Goal: Communication & Community: Answer question/provide support

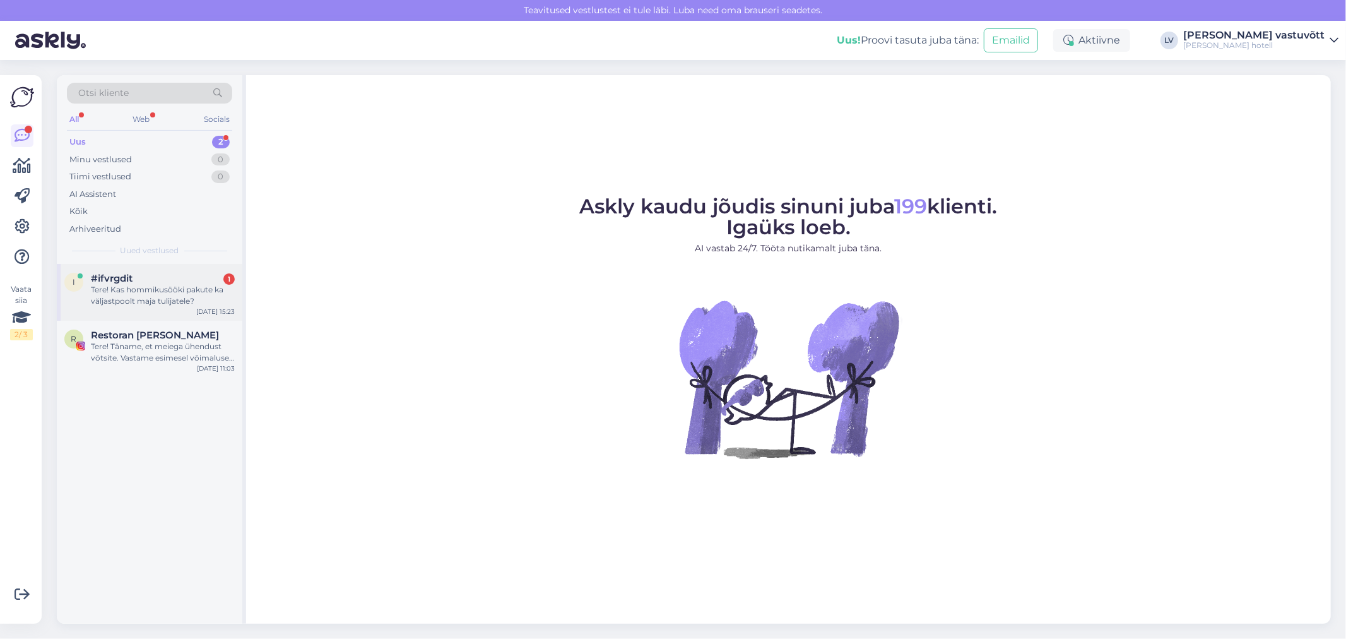
click at [124, 298] on div "Tere! Kas hommikusööki pakute ka väljastpoolt maja tulijatele?" at bounding box center [163, 295] width 144 height 23
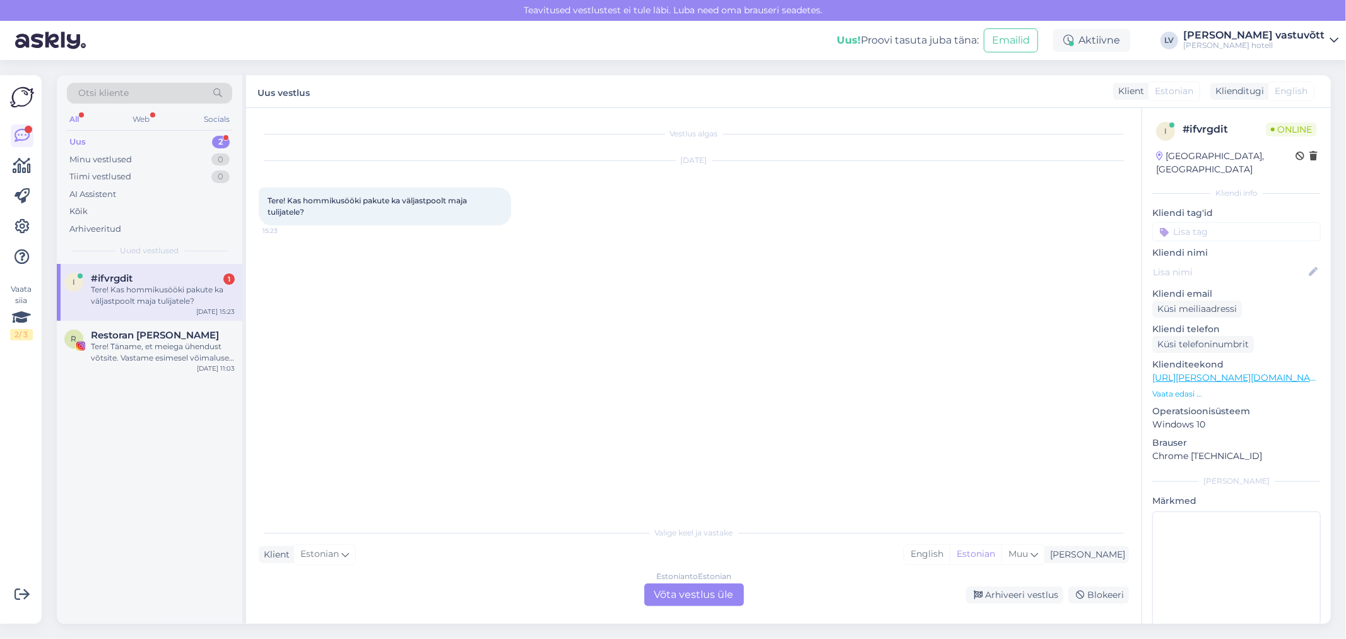
click at [729, 596] on div "Estonian to Estonian Võta vestlus üle" at bounding box center [694, 594] width 100 height 23
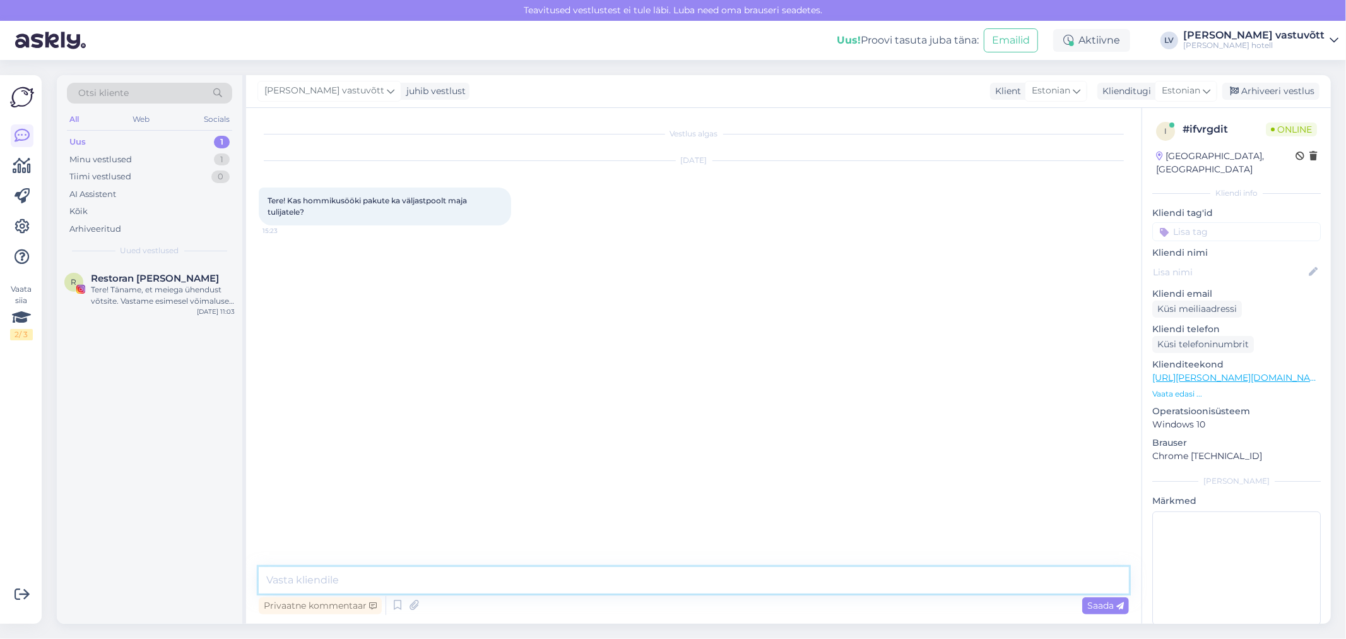
click at [328, 584] on textarea at bounding box center [694, 580] width 870 height 27
click at [517, 583] on textarea "Tere! Pakume ka hommikusööki väljastpoolt tulijatele, Küll aga" at bounding box center [694, 564] width 870 height 57
click at [519, 584] on textarea "Tere! Pakume ka hommikusööki väljastpoolt tulijatele, Küll aga" at bounding box center [694, 564] width 870 height 57
click at [575, 587] on textarea "Tere! Pakume ka hommikusööki väljastpoolt tulijatele, küll aga" at bounding box center [694, 564] width 870 height 57
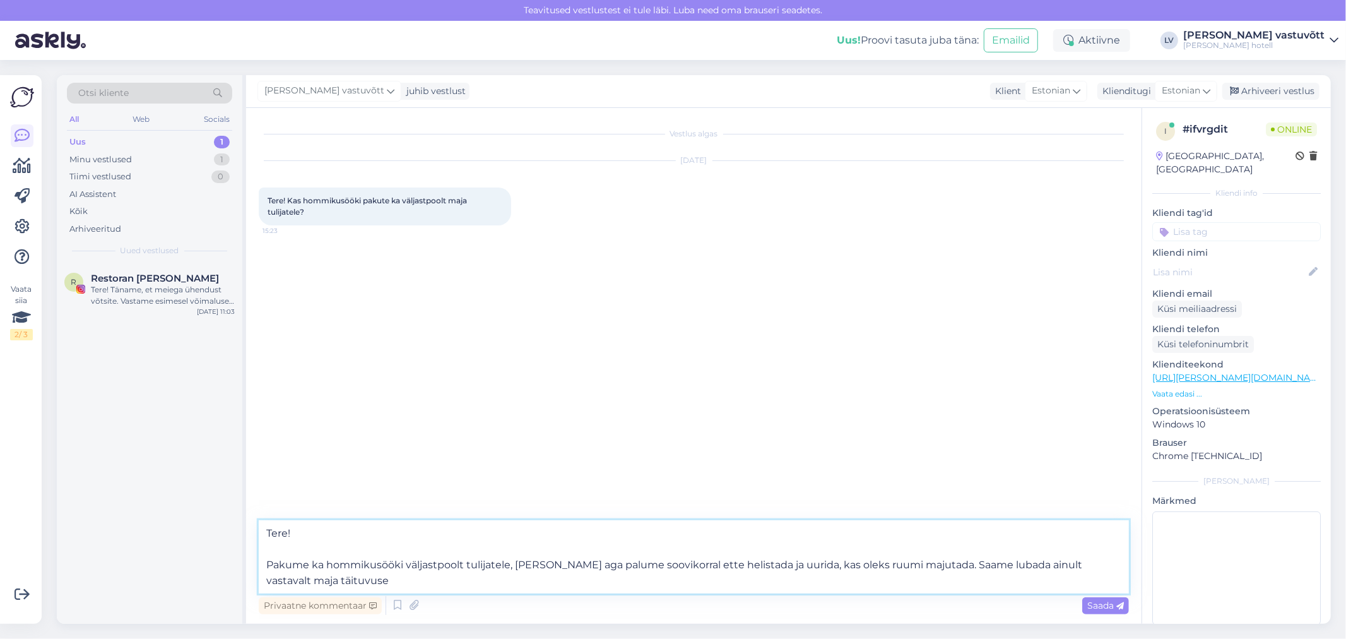
click at [270, 568] on textarea "Tere! Pakume ka hommikusööki väljastpoolt tulijatele, küll aga palume soovikorr…" at bounding box center [694, 556] width 870 height 73
click at [619, 570] on textarea "Tere! Jah, pakume ka hommikusööki väljastpoolt tulijatele, küll aga palume soov…" at bounding box center [694, 556] width 870 height 73
drag, startPoint x: 846, startPoint y: 563, endPoint x: 1073, endPoint y: 575, distance: 226.8
click at [1073, 575] on textarea "Tere! Jah, pakume ka hommikusööki väljastpoolt tulijatele, küll aga palume tule…" at bounding box center [694, 556] width 870 height 73
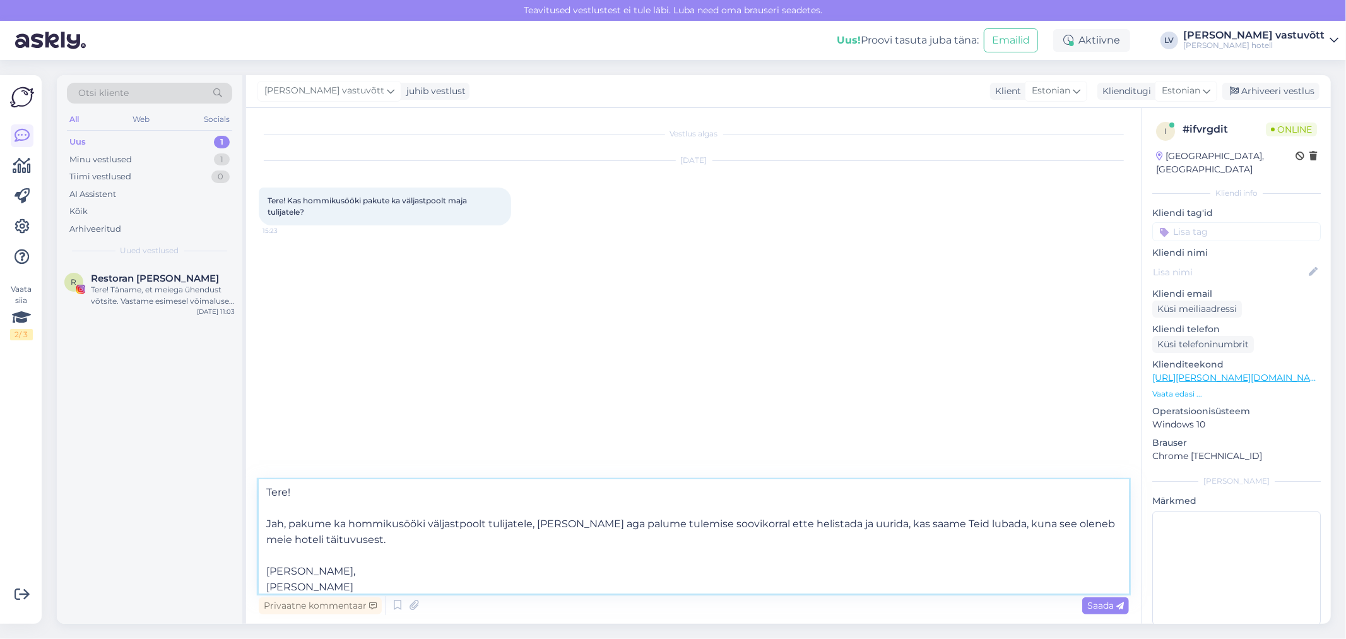
scroll to position [16, 0]
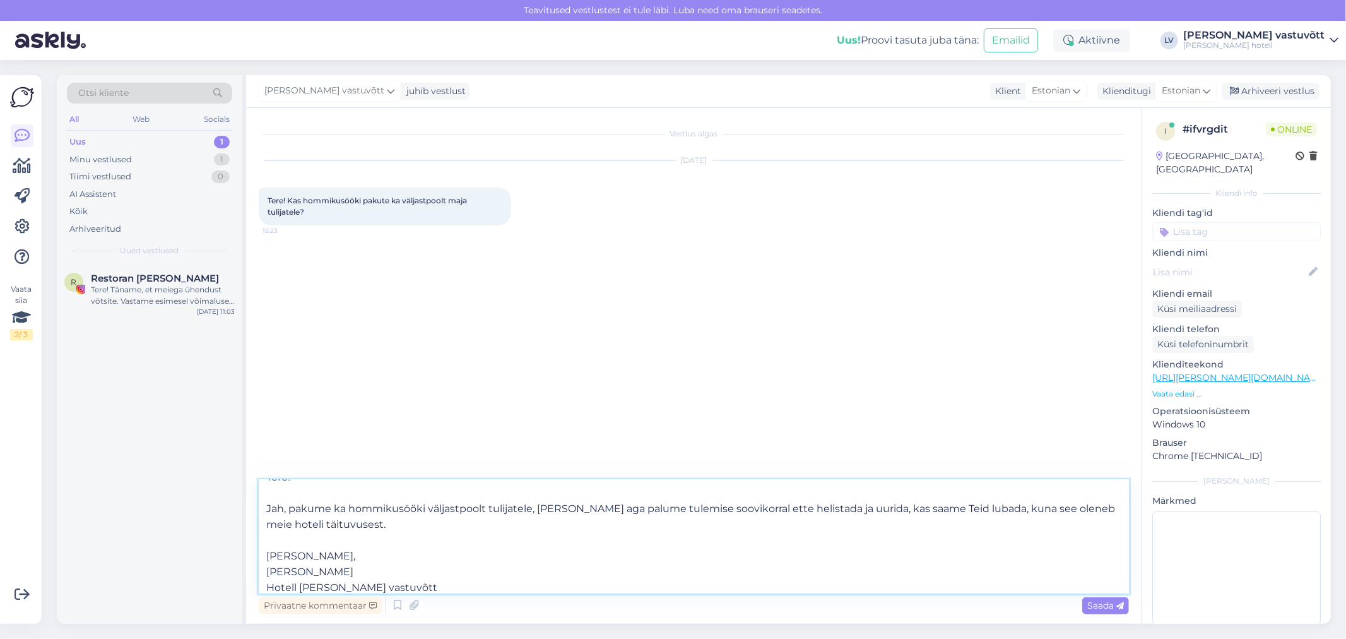
click at [533, 514] on textarea "Tere! Jah, pakume ka hommikusööki väljastpoolt tulijatele, küll aga palume tule…" at bounding box center [694, 537] width 870 height 114
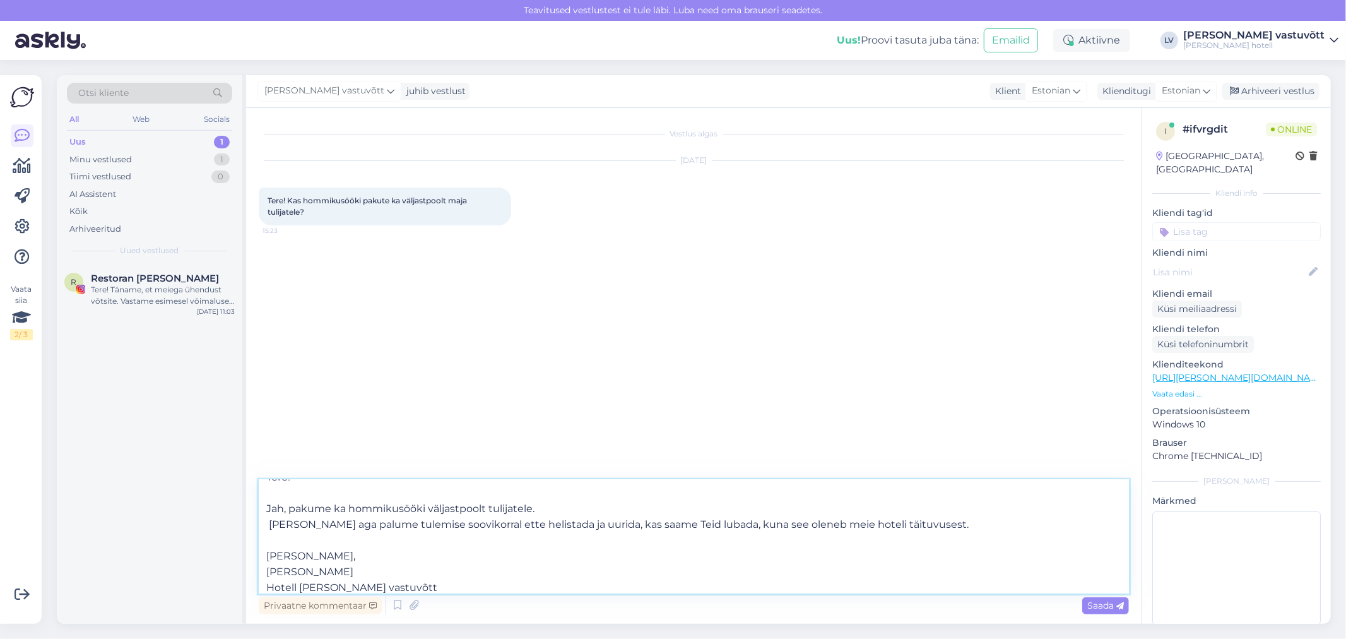
click at [274, 526] on textarea "Tere! Jah, pakume ka hommikusööki väljastpoolt tulijatele. küll aga palume tule…" at bounding box center [694, 537] width 870 height 114
type textarea "Tere! Jah, pakume ka hommikusööki väljastpoolt tulijatele. Küll aga palume tule…"
click at [1119, 610] on div "Saada" at bounding box center [1105, 605] width 47 height 17
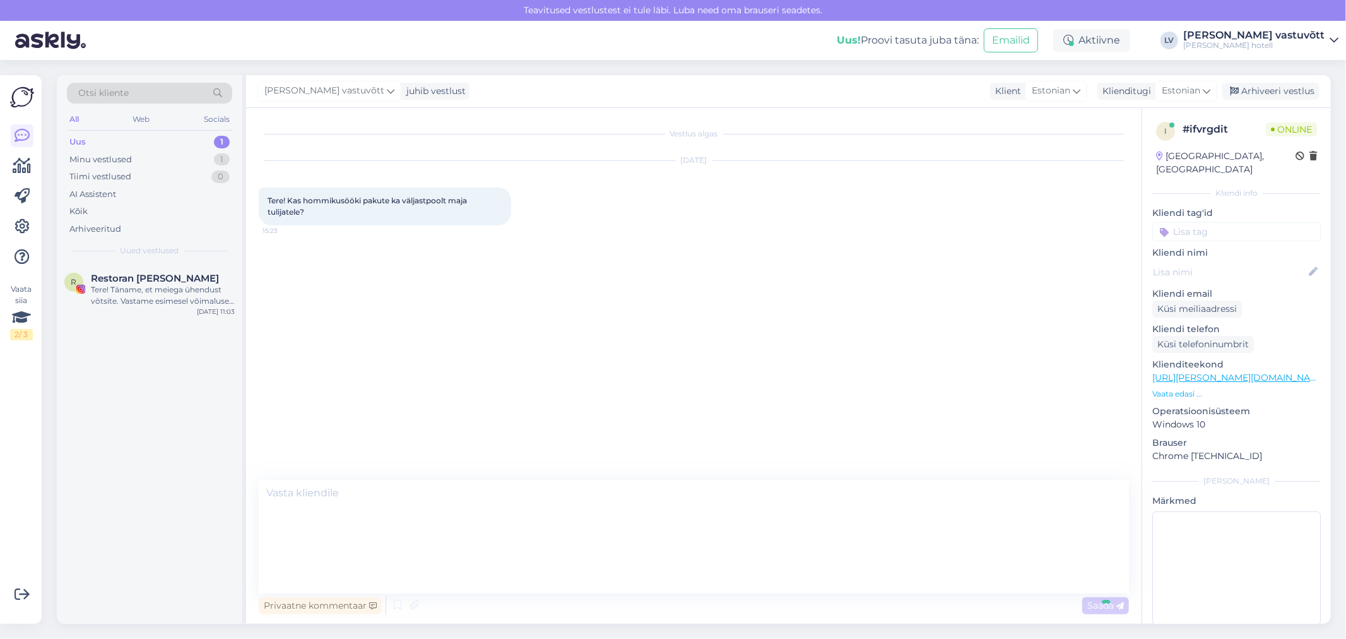
scroll to position [0, 0]
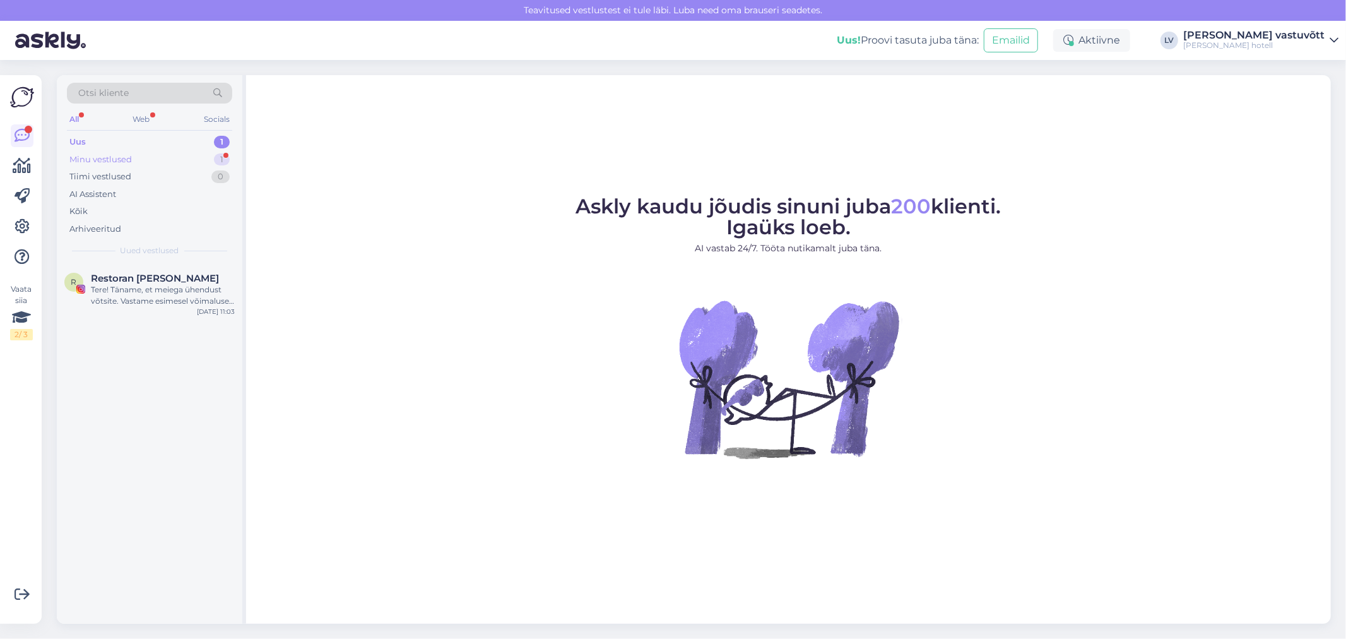
click at [192, 163] on div "Minu vestlused 1" at bounding box center [149, 160] width 165 height 18
click at [181, 285] on div "Ka homme hommikul on vaba ruumi ja palju maksab?" at bounding box center [163, 295] width 144 height 23
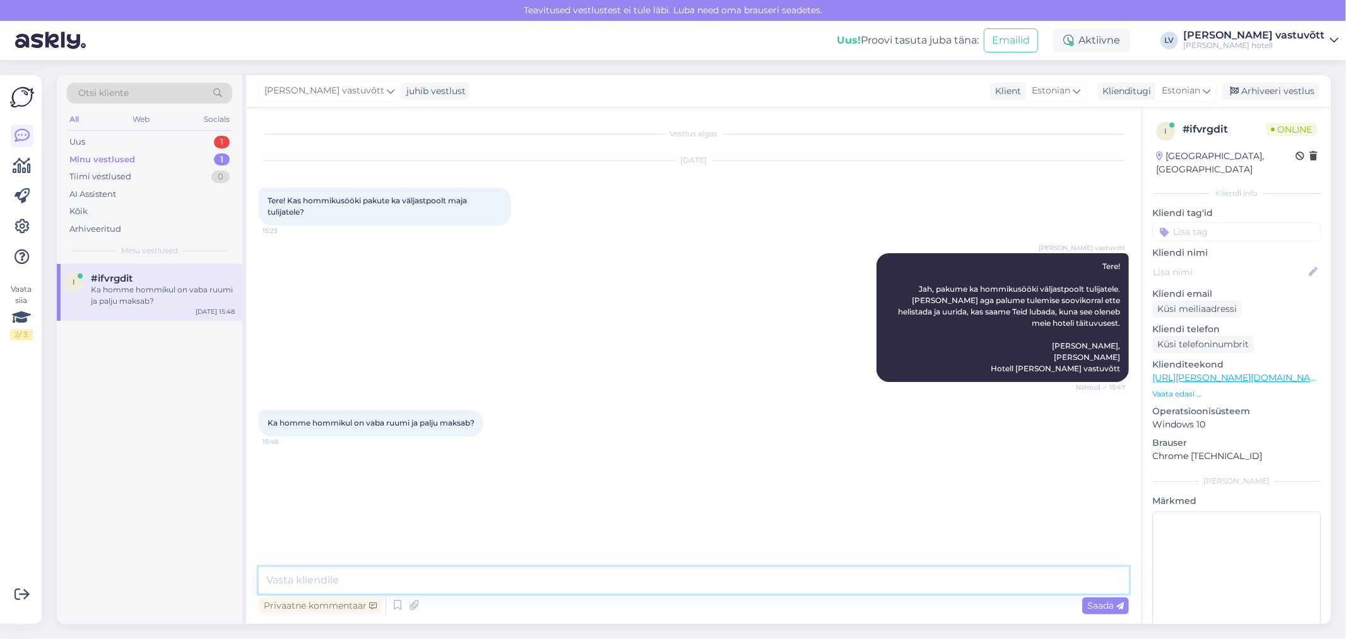
click at [333, 582] on textarea at bounding box center [694, 580] width 870 height 27
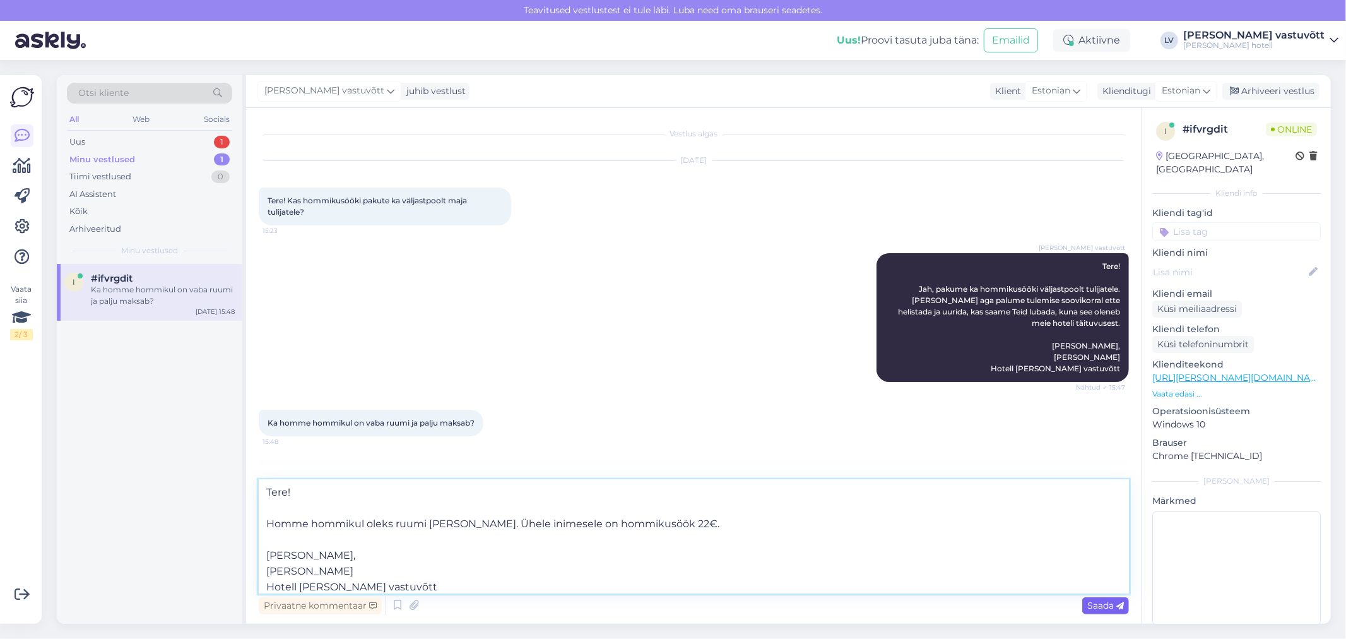
type textarea "Tere! Homme hommikul oleks ruumi küll. Ühele inimesele on hommikusöök 22€. Head…"
click at [1090, 607] on span "Saada" at bounding box center [1105, 604] width 37 height 11
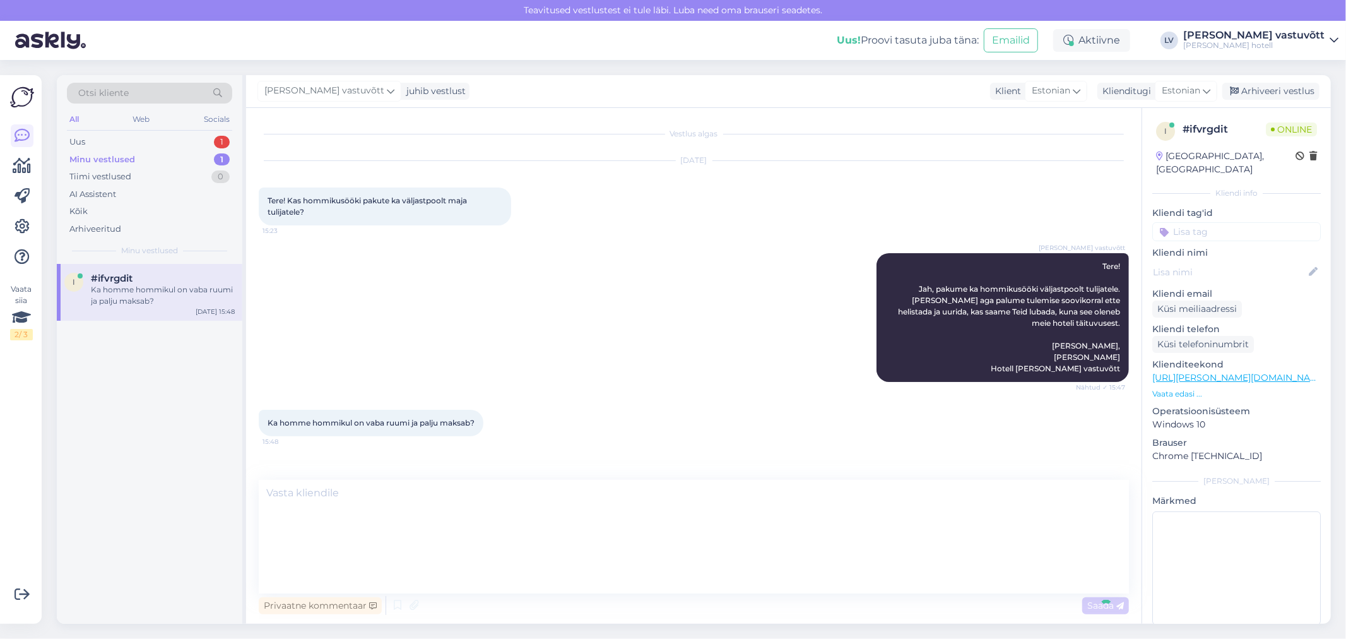
scroll to position [0, 0]
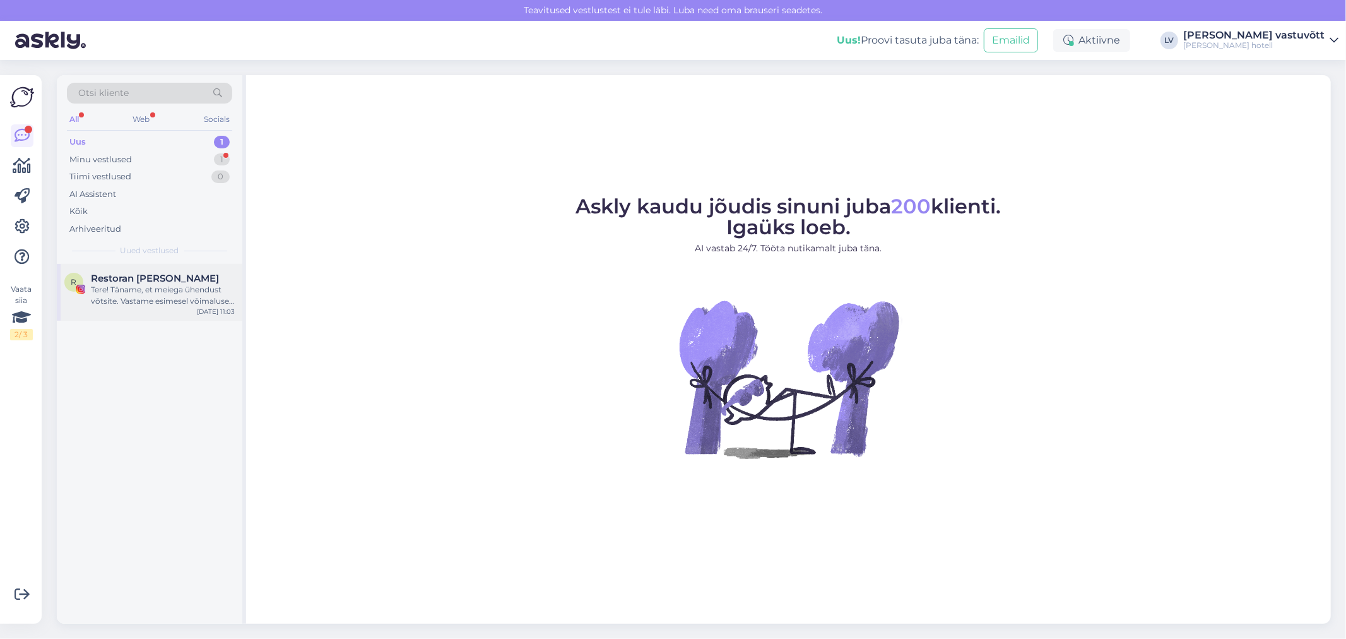
click at [183, 280] on div "Restoran [PERSON_NAME]" at bounding box center [163, 278] width 144 height 11
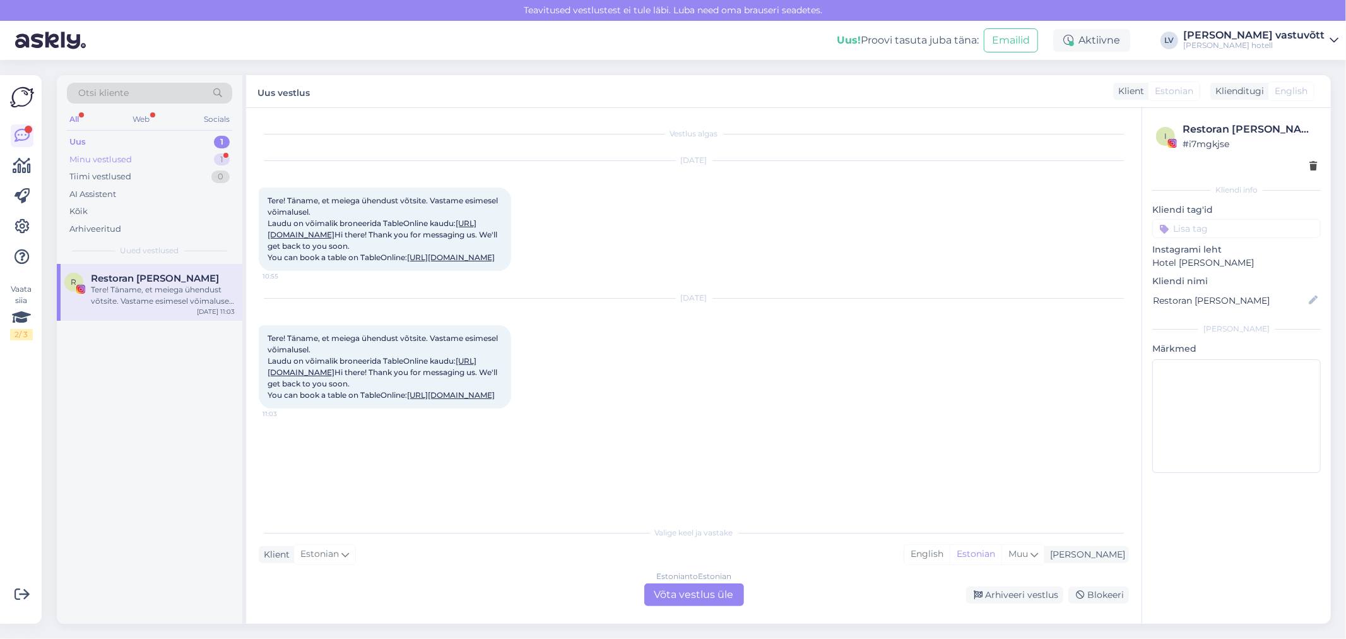
click at [184, 153] on div "Minu vestlused 1" at bounding box center [149, 160] width 165 height 18
click at [167, 285] on div "Mis kellani hommikusöök on?" at bounding box center [163, 289] width 144 height 11
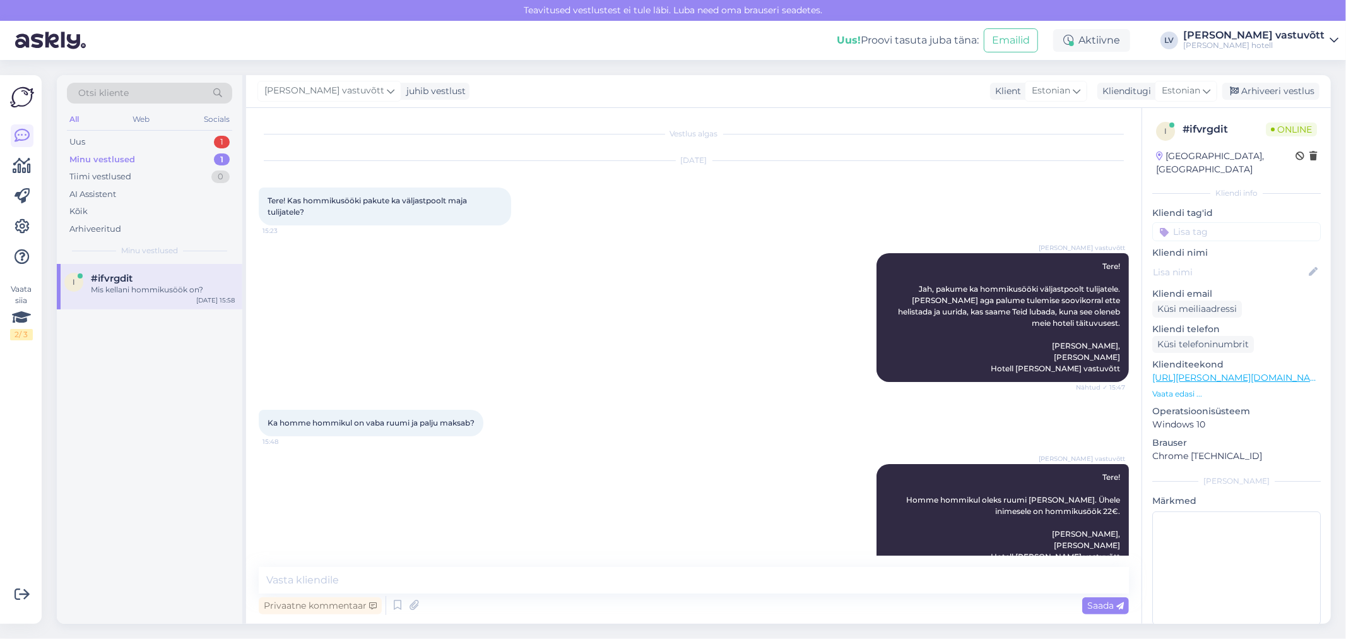
scroll to position [83, 0]
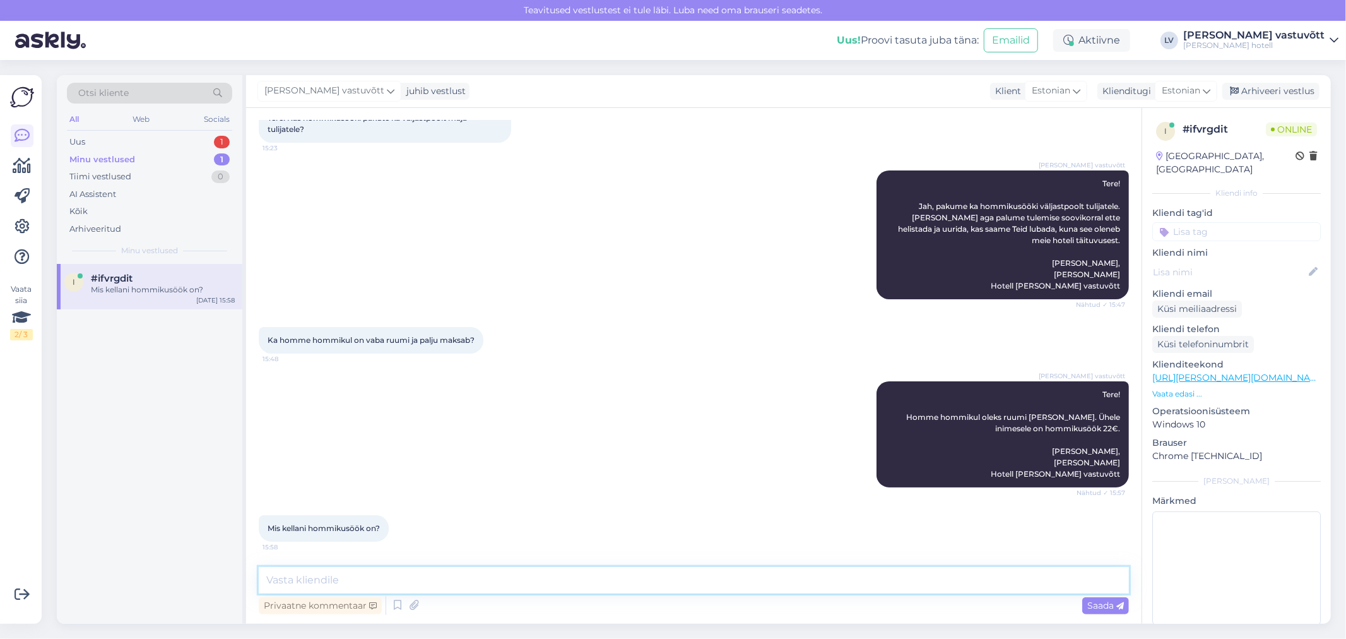
click at [333, 584] on textarea at bounding box center [694, 580] width 870 height 27
type textarea "Tere! Hommikusööki pakkume kella 07.00-11:00ni."
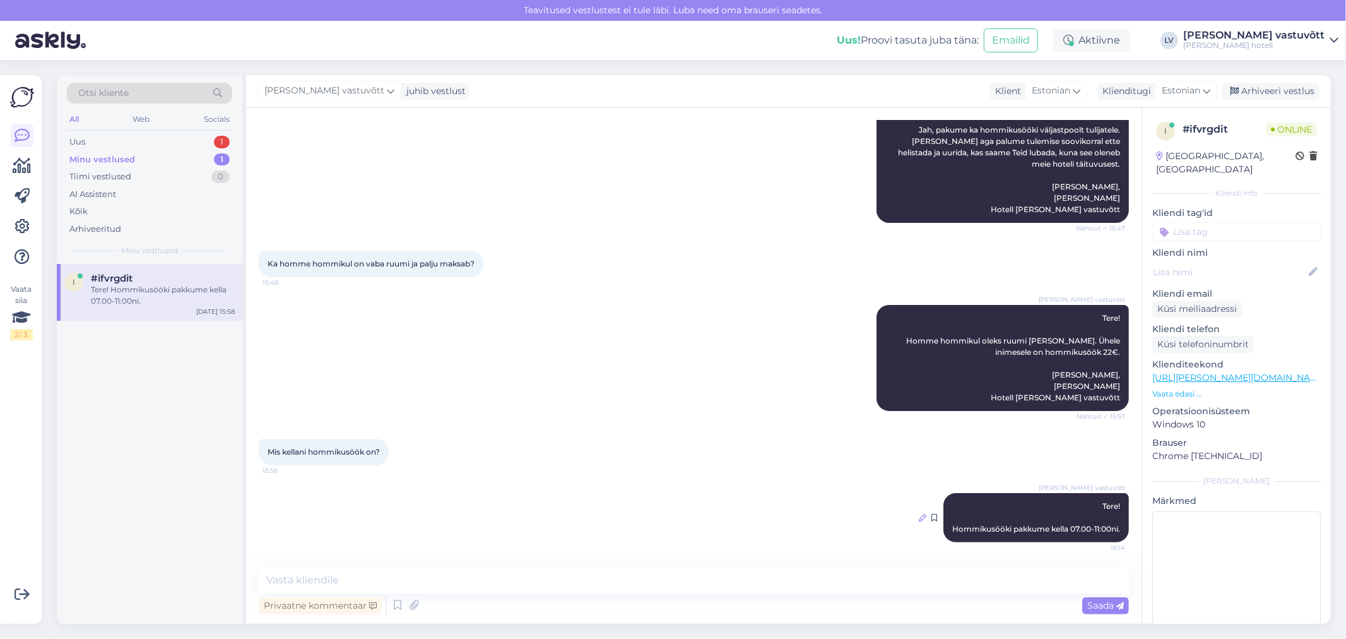
click at [919, 519] on icon at bounding box center [923, 518] width 8 height 8
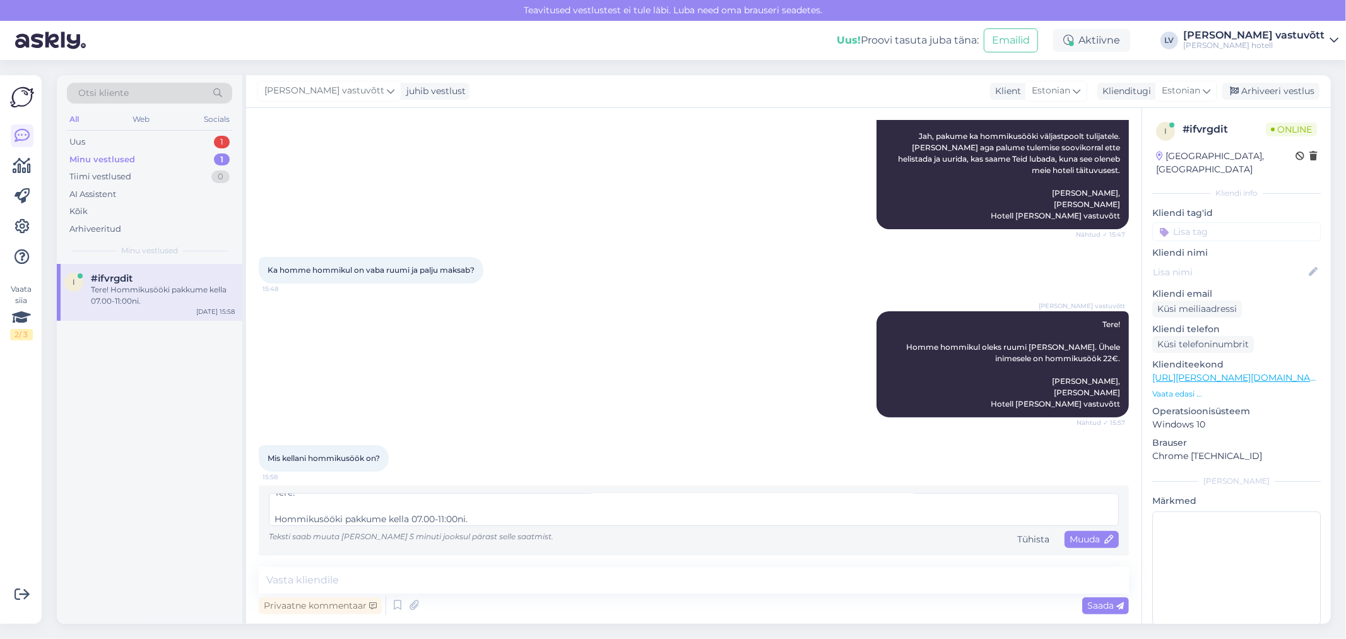
scroll to position [13, 0]
click at [425, 519] on textarea "Tere! Hommikusööki pakkume kella 07.00-11:00ni." at bounding box center [694, 509] width 850 height 33
click at [493, 512] on textarea "Tere! Hommikusööki pakkume kella 07:00-11:00ni." at bounding box center [694, 509] width 850 height 33
type textarea "Tere! Hommikusööki pakkume kella 07:00-11:00ni. Heade soovidega, Cristel K. Hot…"
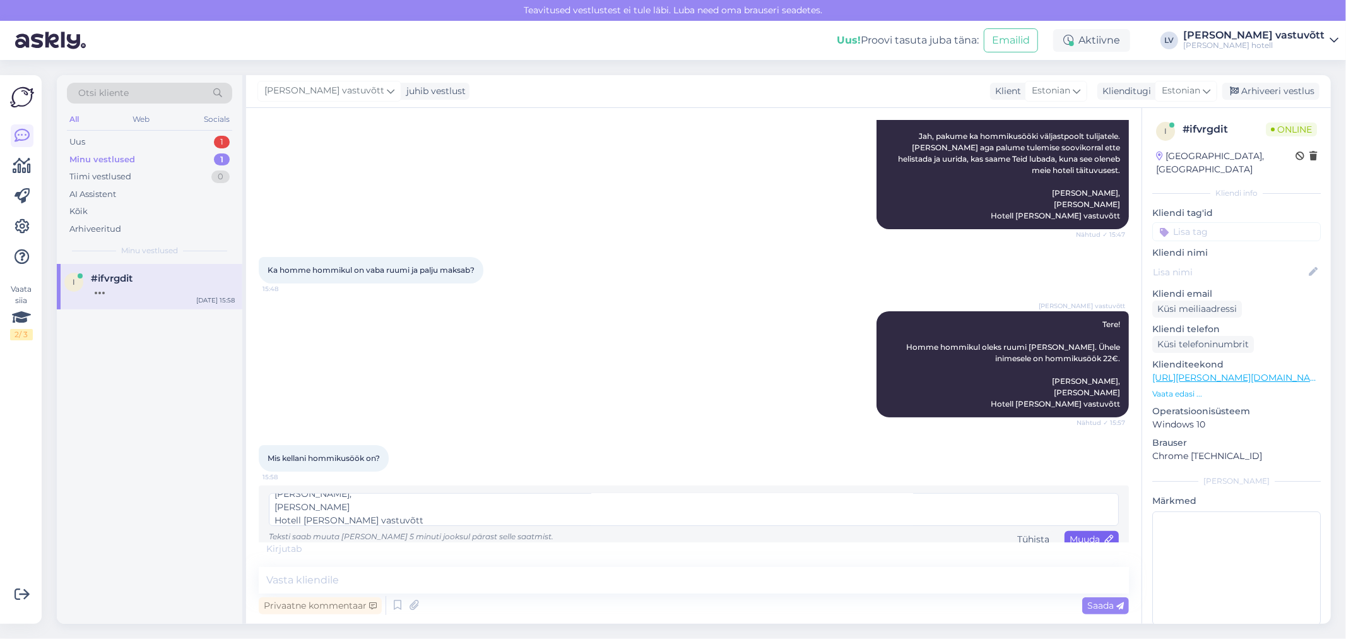
click at [1073, 540] on span "Muuda" at bounding box center [1092, 538] width 44 height 11
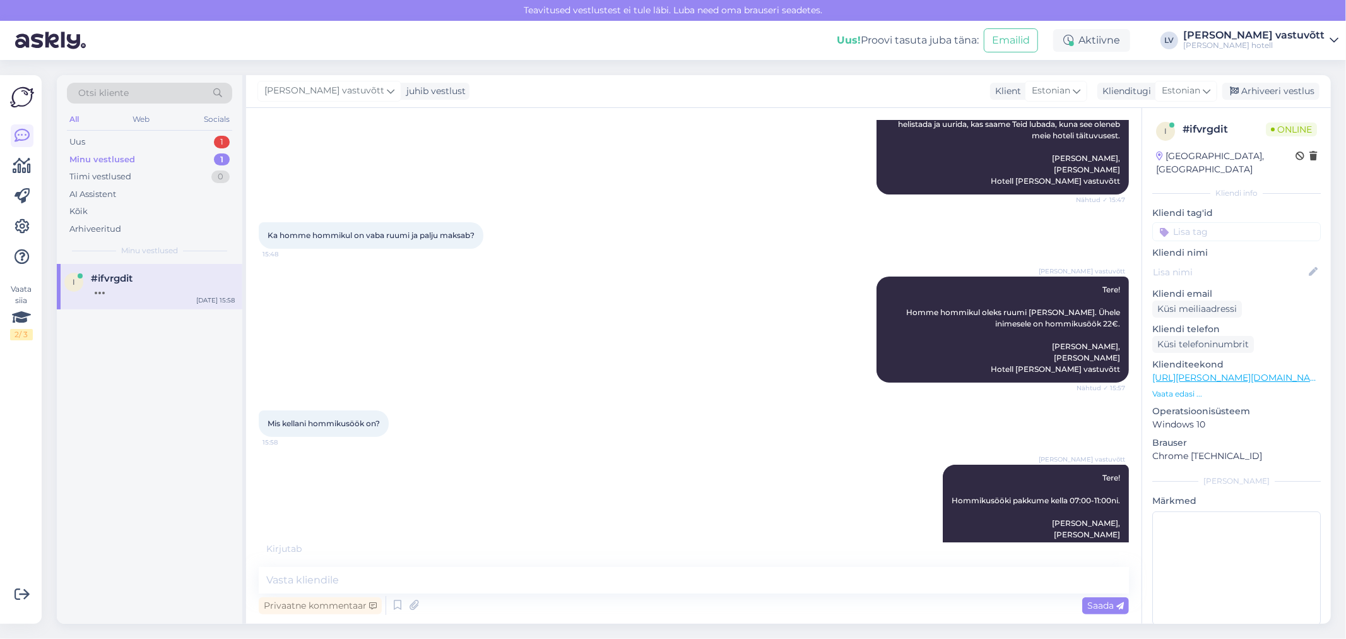
scroll to position [218, 0]
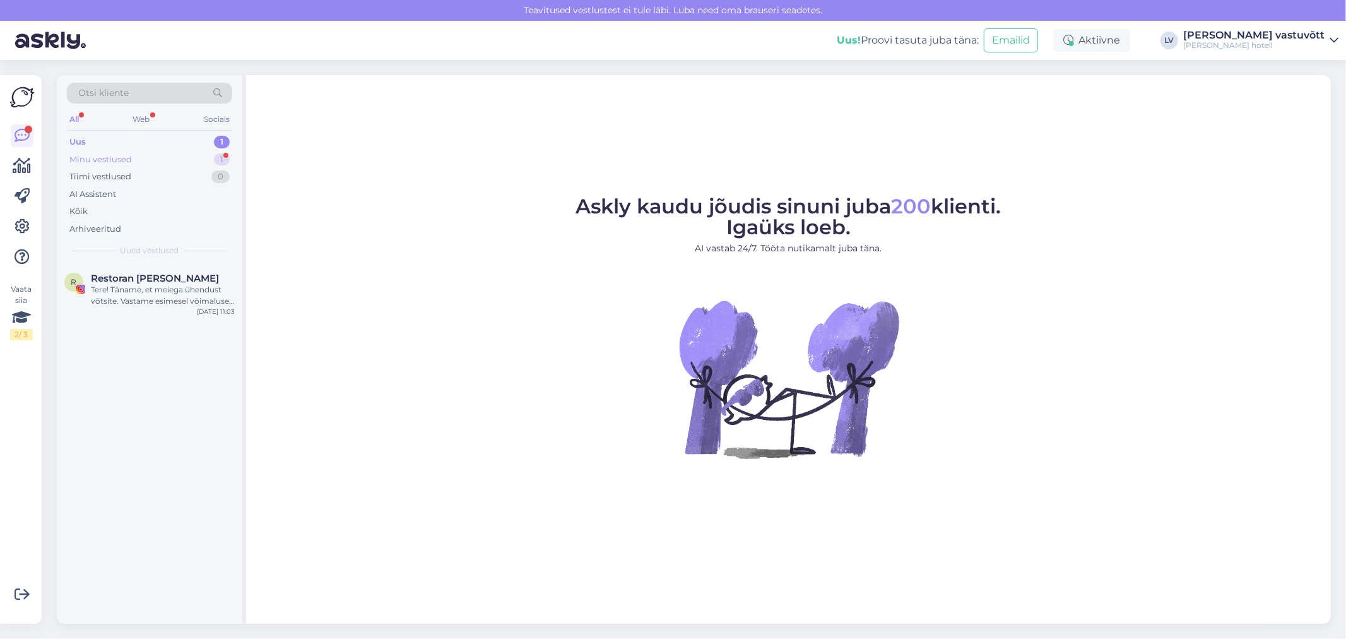
click at [204, 158] on div "Minu vestlused 1" at bounding box center [149, 160] width 165 height 18
click at [160, 275] on div "#ifvrgdit 1" at bounding box center [163, 278] width 144 height 11
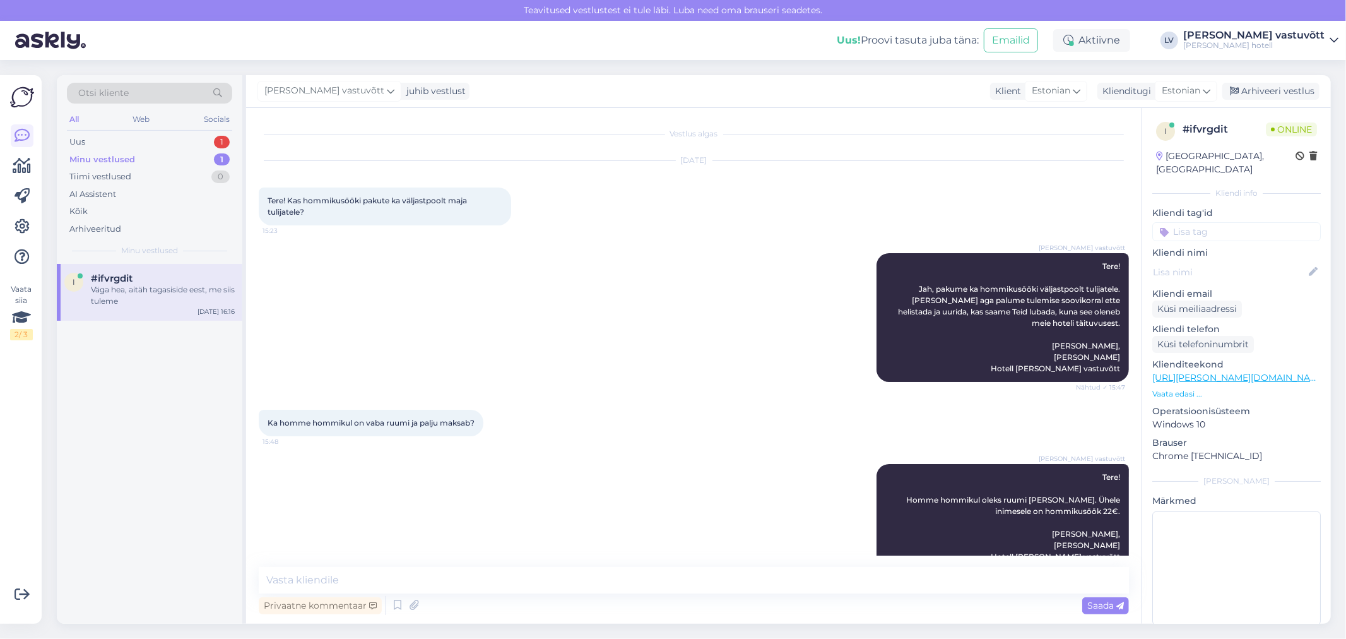
scroll to position [259, 0]
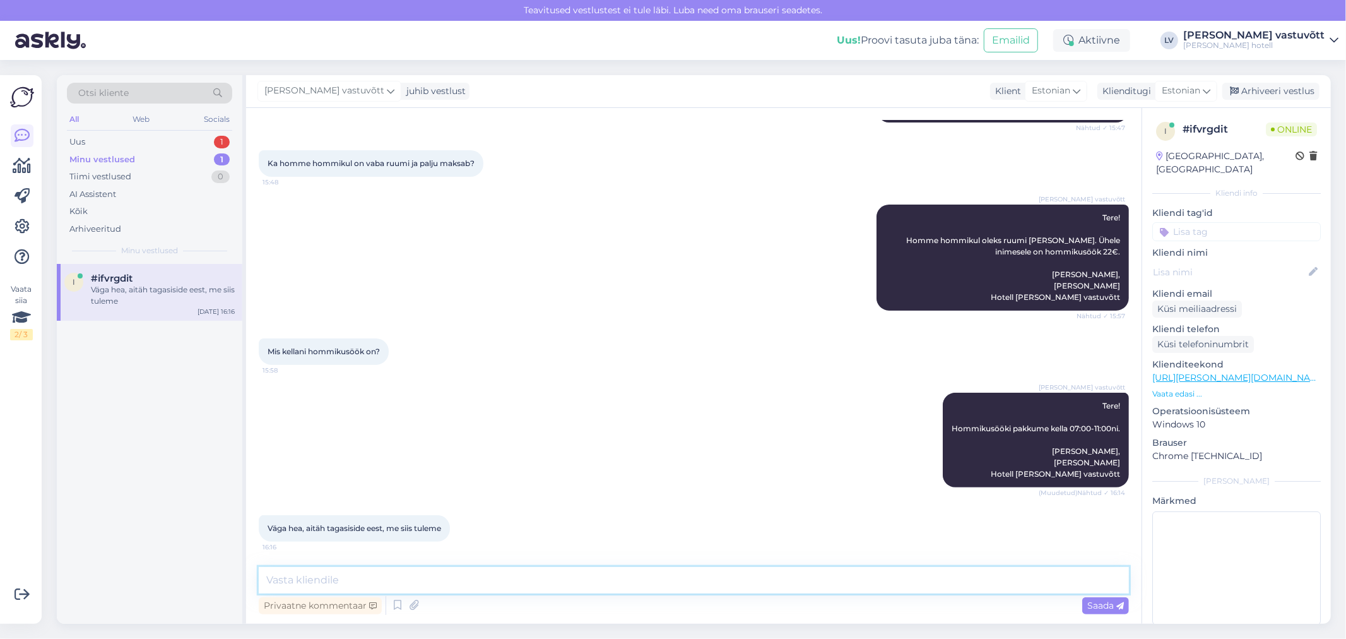
click at [302, 576] on textarea at bounding box center [694, 580] width 870 height 27
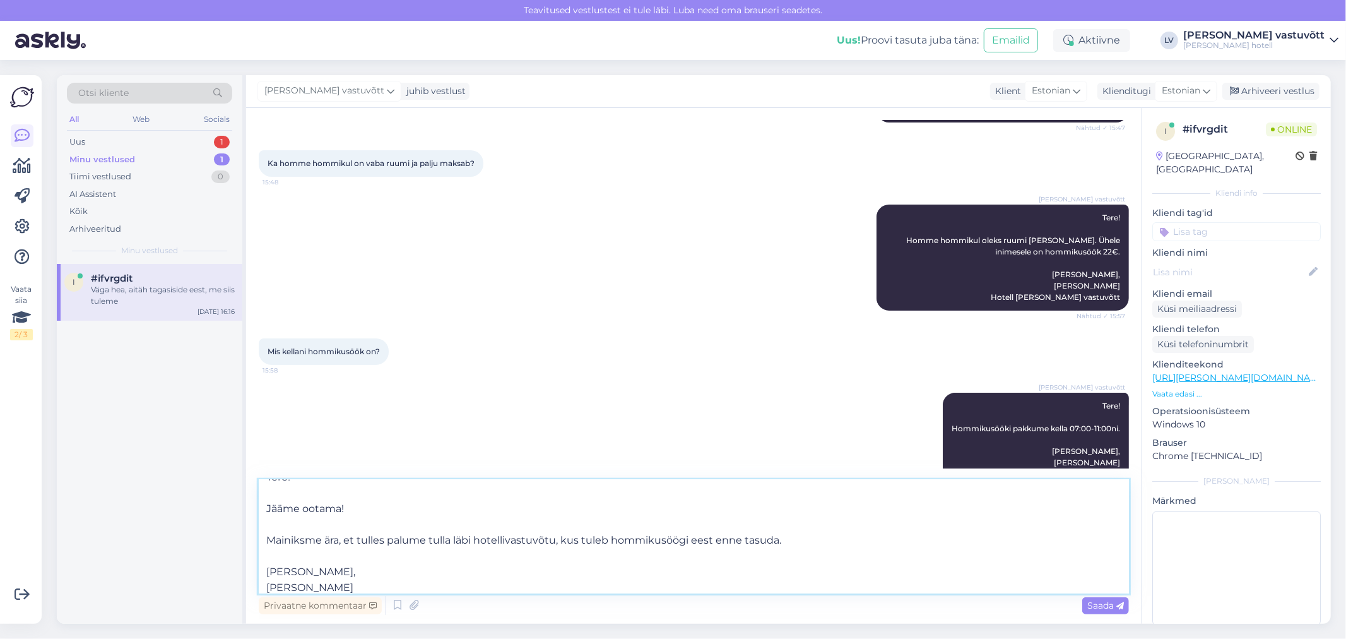
scroll to position [32, 0]
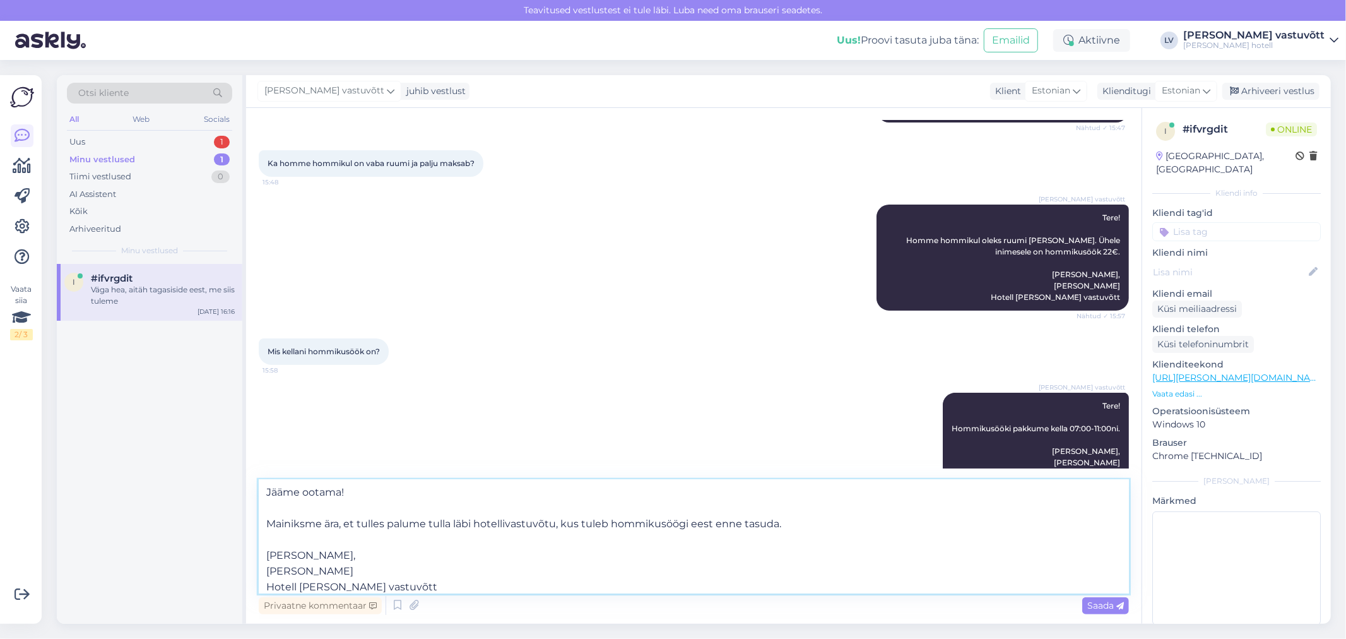
click at [326, 526] on textarea "Tere! Jääme ootama! Mainiksme ära, et tulles palume tulla läbi hotellivastuvõtu…" at bounding box center [694, 537] width 870 height 114
type textarea "Tere! Jääme ootama! Mainiksme veel ära, et tulles palume tulla läbi hotellivast…"
click at [1100, 606] on span "Saada" at bounding box center [1105, 604] width 37 height 11
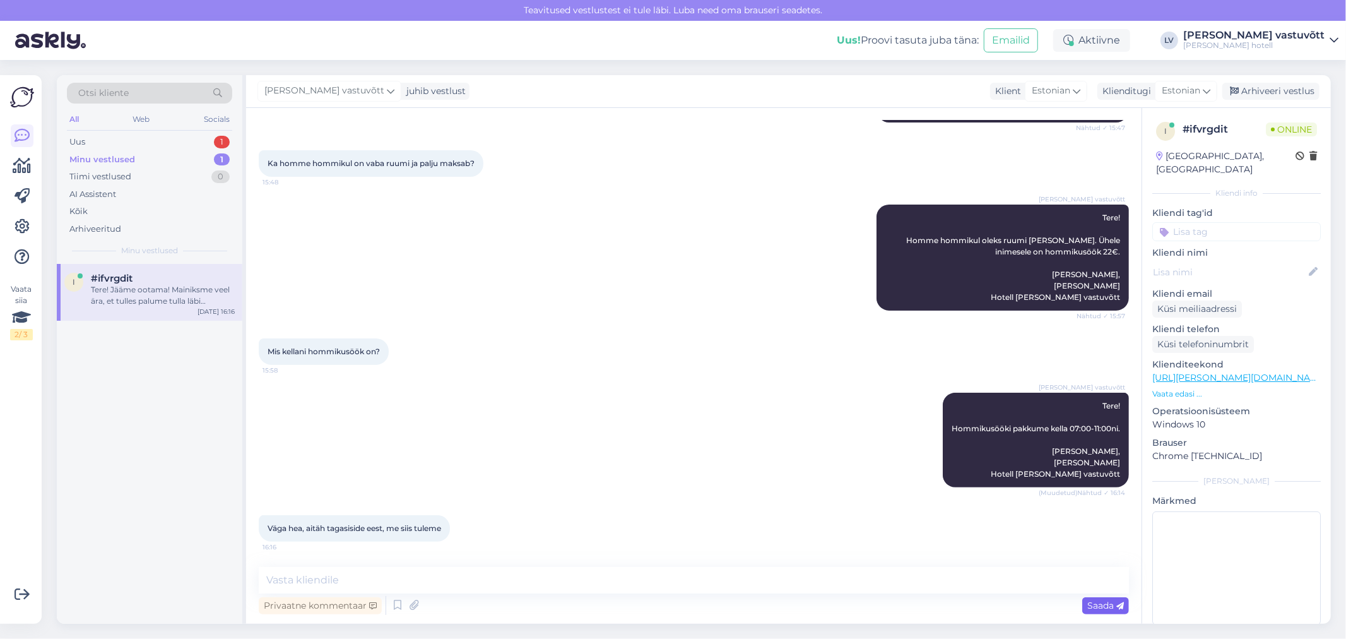
scroll to position [0, 0]
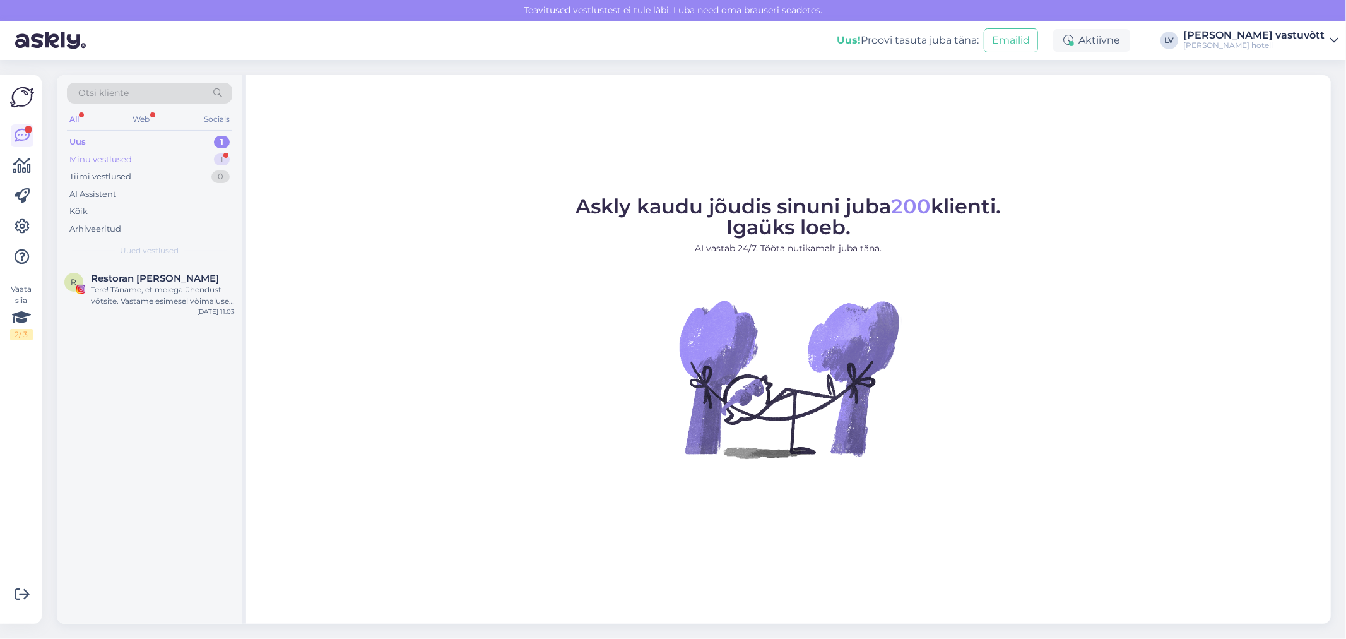
click at [178, 165] on div "Minu vestlused 1" at bounding box center [149, 160] width 165 height 18
click at [178, 290] on div "Jah just, teeme nii" at bounding box center [163, 289] width 144 height 11
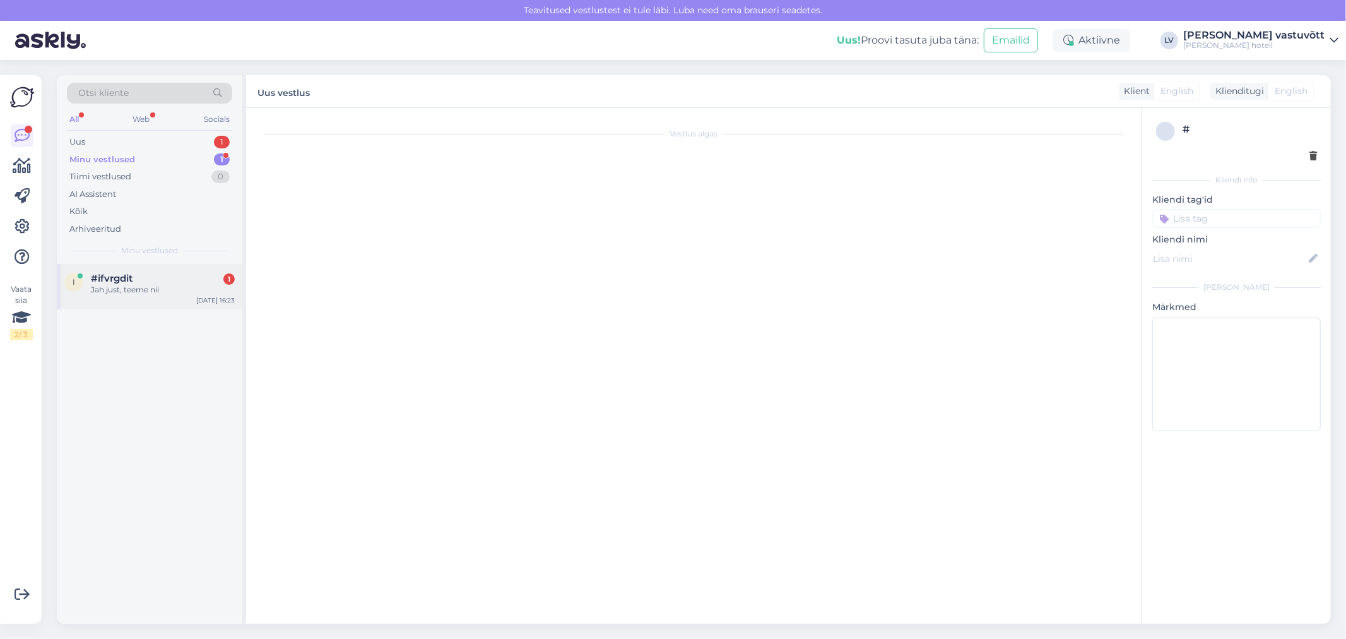
scroll to position [469, 0]
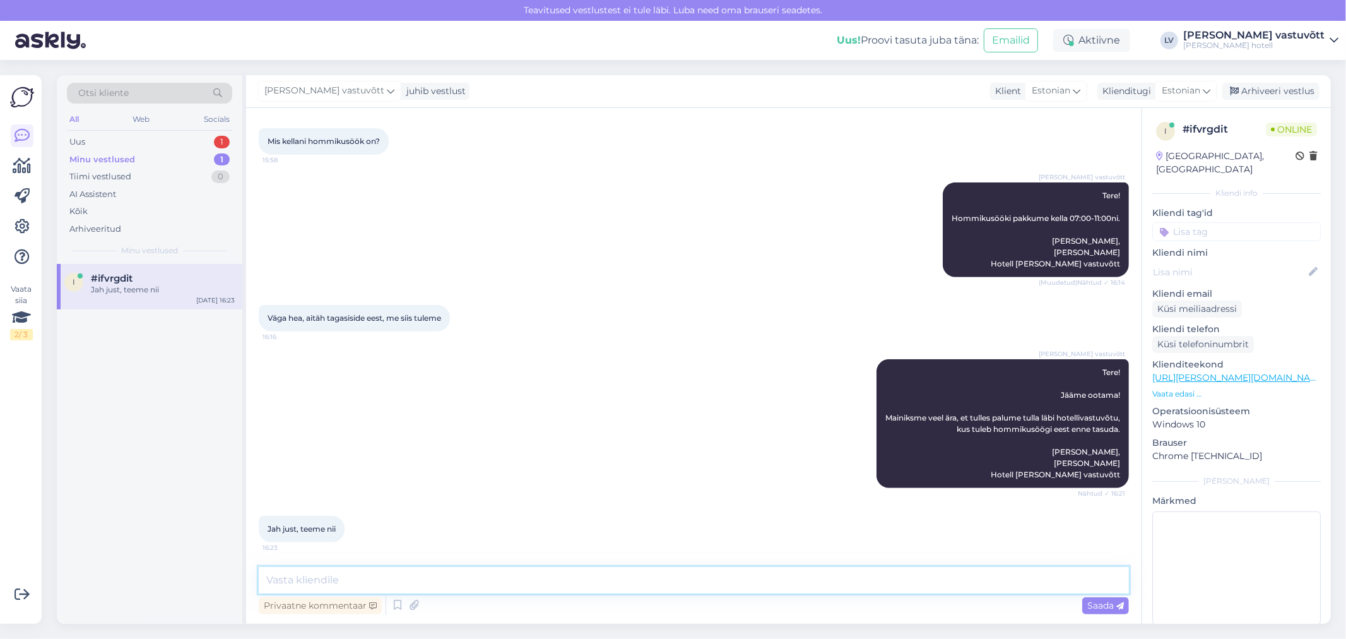
click at [324, 589] on textarea at bounding box center [694, 580] width 870 height 27
type textarea "Suurepärane! Jääme ootama."
